Goal: Information Seeking & Learning: Learn about a topic

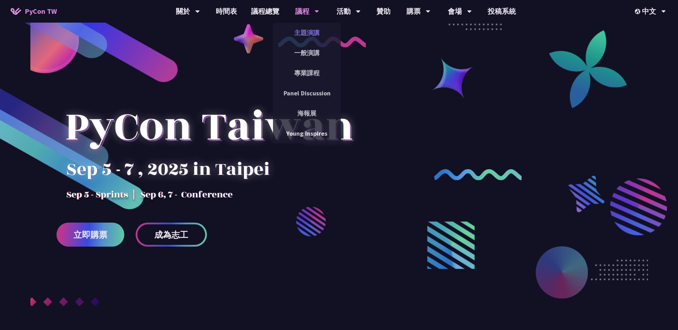
click at [306, 33] on link "主題演講" at bounding box center [307, 32] width 68 height 17
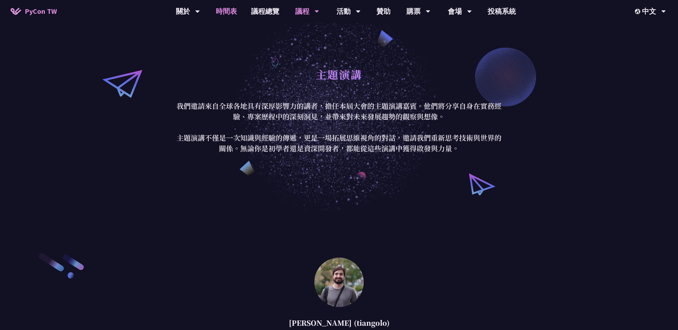
click at [227, 11] on link "時間表" at bounding box center [226, 11] width 35 height 23
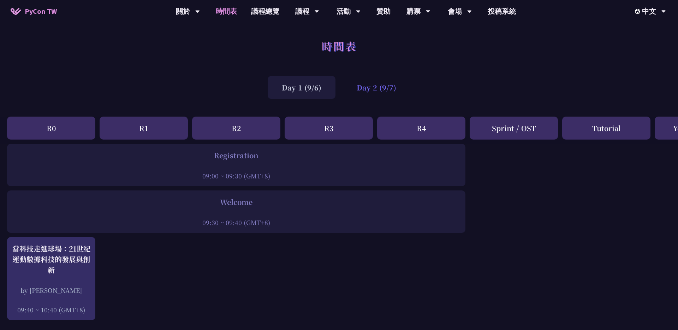
click at [363, 89] on div "Day 2 (9/7)" at bounding box center [376, 87] width 68 height 23
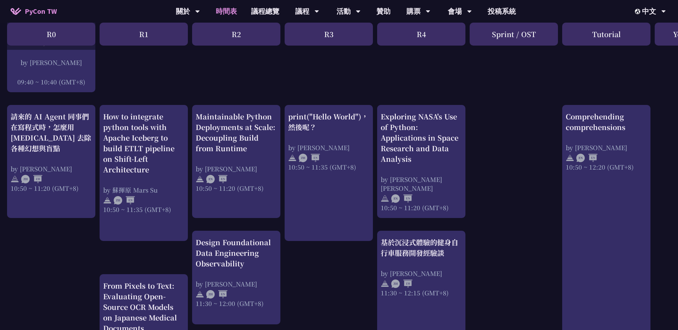
scroll to position [219, 0]
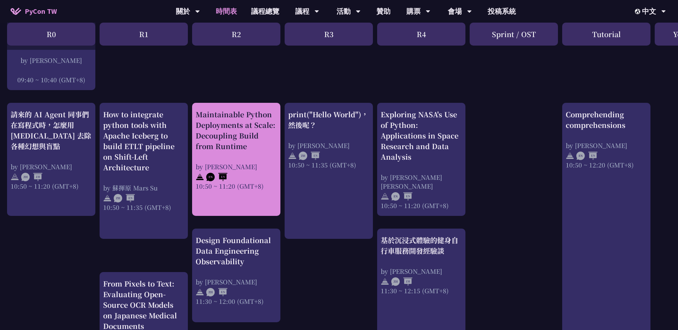
click at [248, 130] on div "Maintainable Python Deployments at Scale: Decoupling Build from Runtime" at bounding box center [236, 130] width 81 height 42
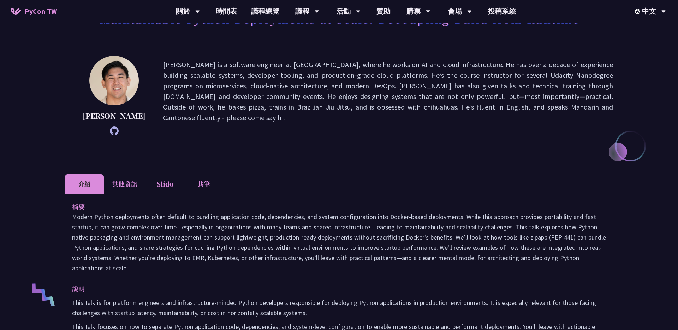
scroll to position [66, 0]
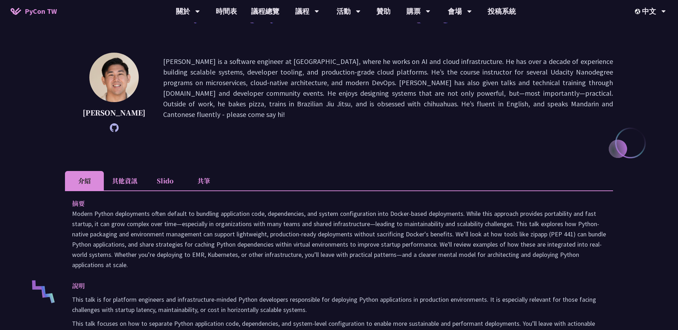
click at [110, 127] on icon at bounding box center [114, 127] width 9 height 9
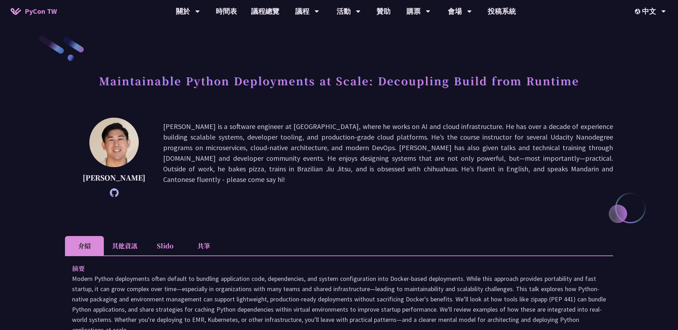
scroll to position [0, 0]
click at [131, 246] on li "其他資訊" at bounding box center [125, 246] width 42 height 19
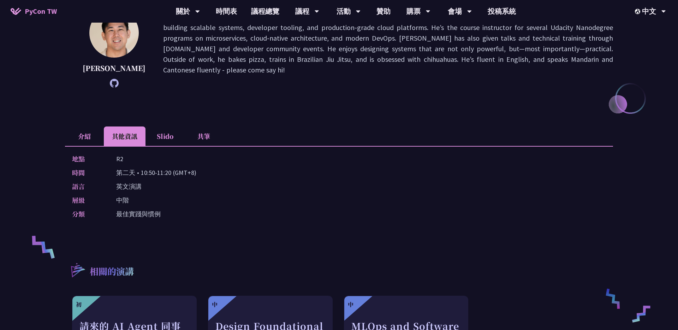
scroll to position [42, 0]
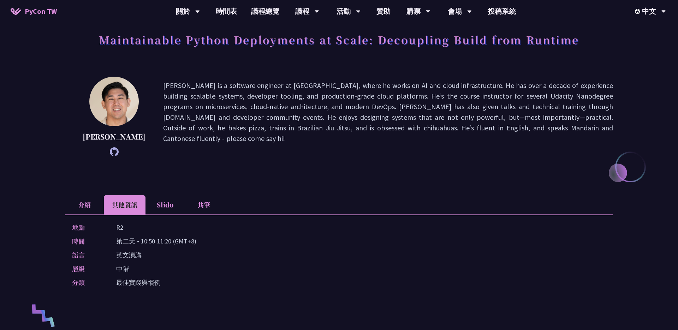
click at [169, 205] on li "Slido" at bounding box center [164, 204] width 39 height 19
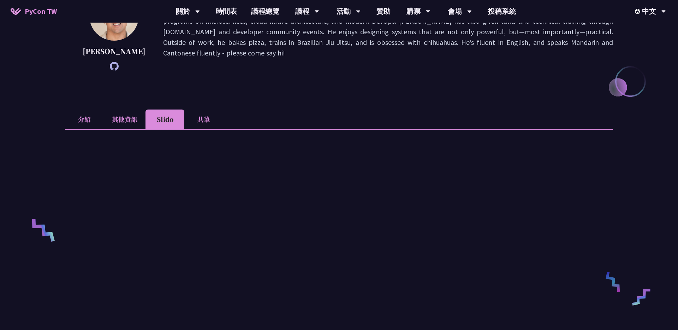
scroll to position [139, 0]
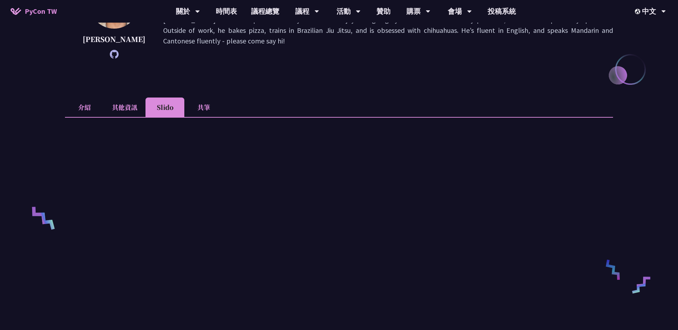
click at [209, 104] on li "共筆" at bounding box center [203, 106] width 39 height 19
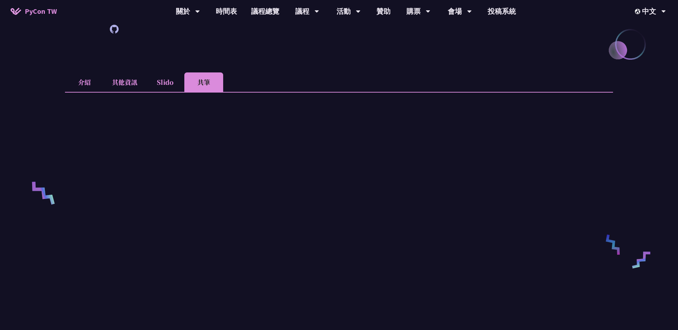
scroll to position [166, 0]
click at [82, 77] on li "介紹" at bounding box center [84, 79] width 39 height 19
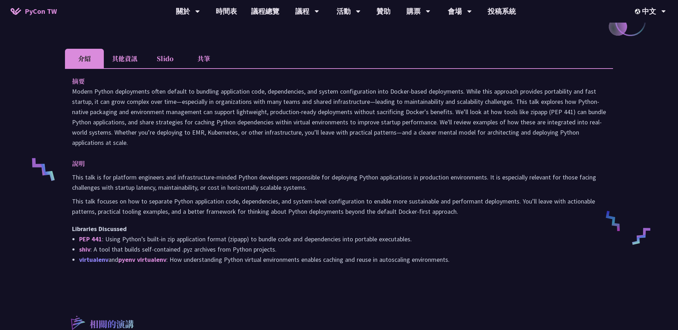
scroll to position [185, 0]
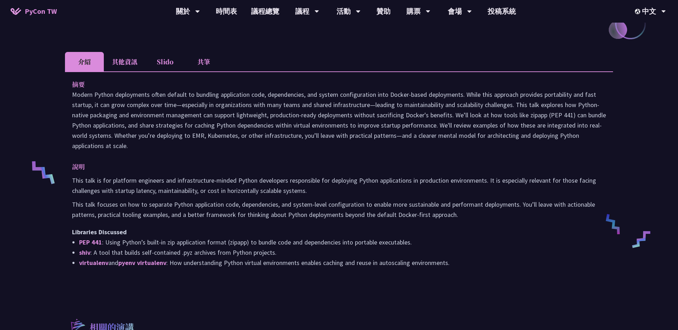
click at [124, 62] on li "其他資訊" at bounding box center [125, 61] width 42 height 19
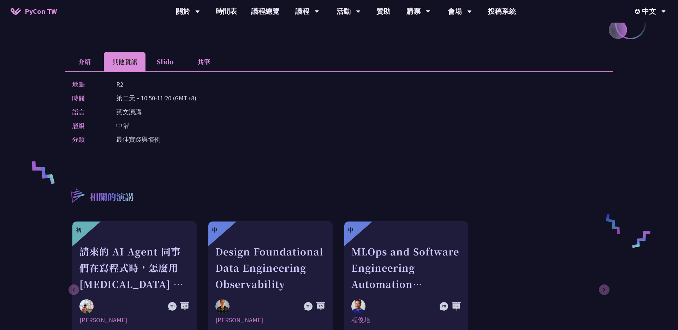
click at [169, 63] on li "Slido" at bounding box center [164, 61] width 39 height 19
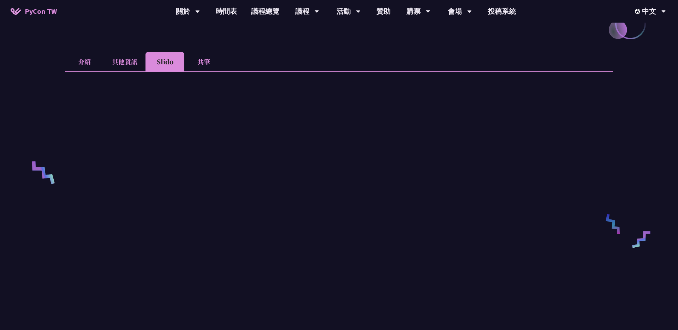
click at [207, 68] on li "共筆" at bounding box center [203, 61] width 39 height 19
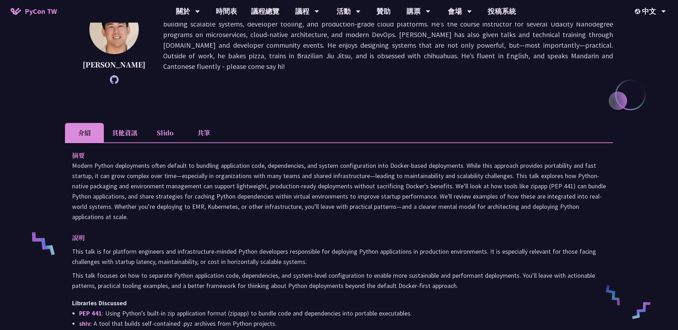
scroll to position [48, 0]
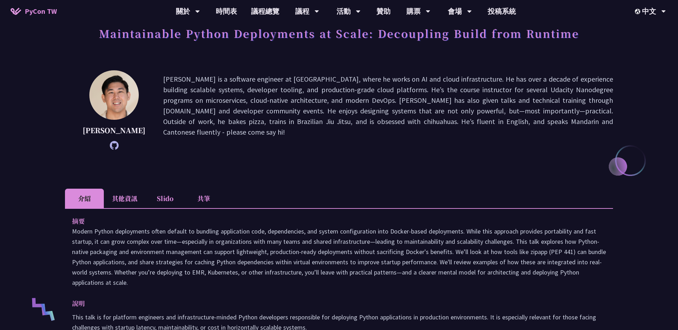
click at [127, 202] on li "其他資訊" at bounding box center [125, 198] width 42 height 19
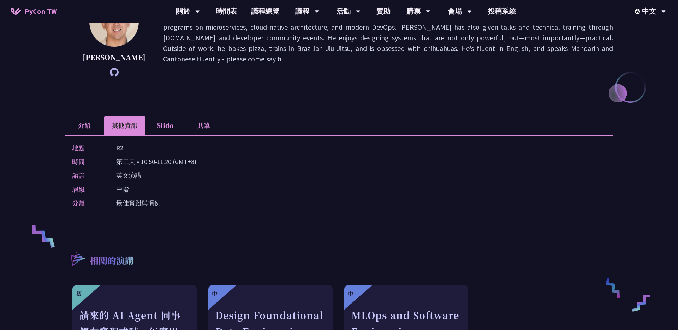
scroll to position [112, 0]
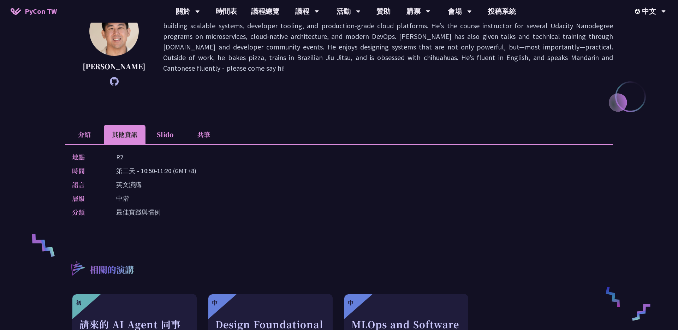
click at [165, 136] on li "Slido" at bounding box center [164, 134] width 39 height 19
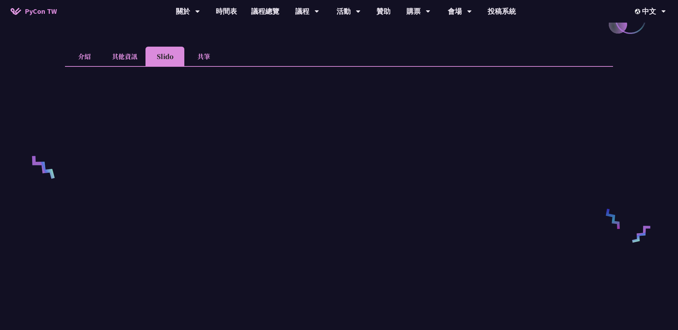
scroll to position [188, 0]
click at [208, 55] on li "共筆" at bounding box center [203, 58] width 39 height 19
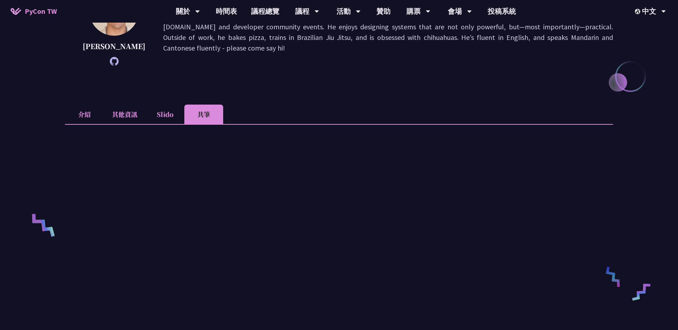
scroll to position [0, 0]
